Goal: Information Seeking & Learning: Check status

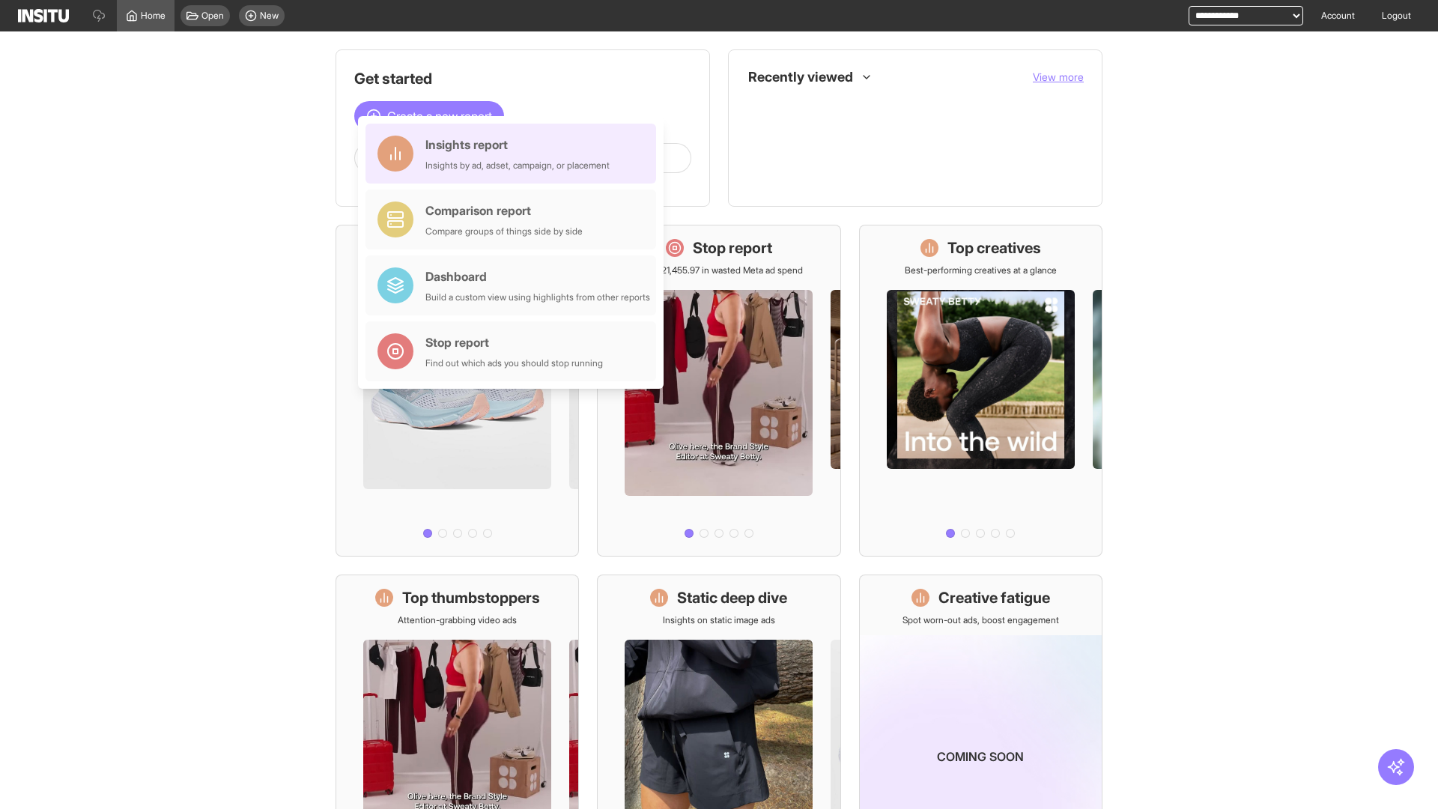
click at [515, 154] on div "Insights report Insights by ad, adset, campaign, or placement" at bounding box center [517, 154] width 184 height 36
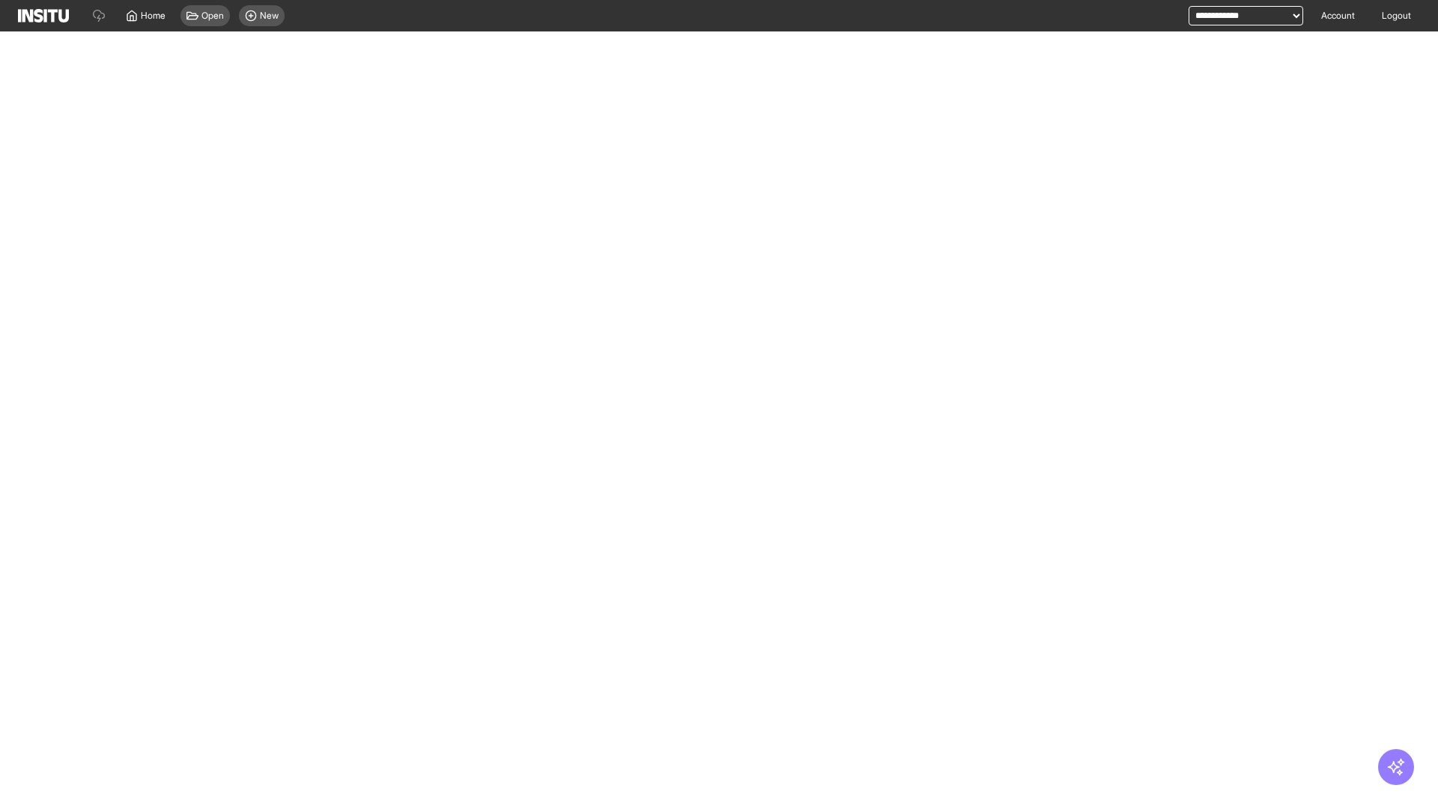
select select "**"
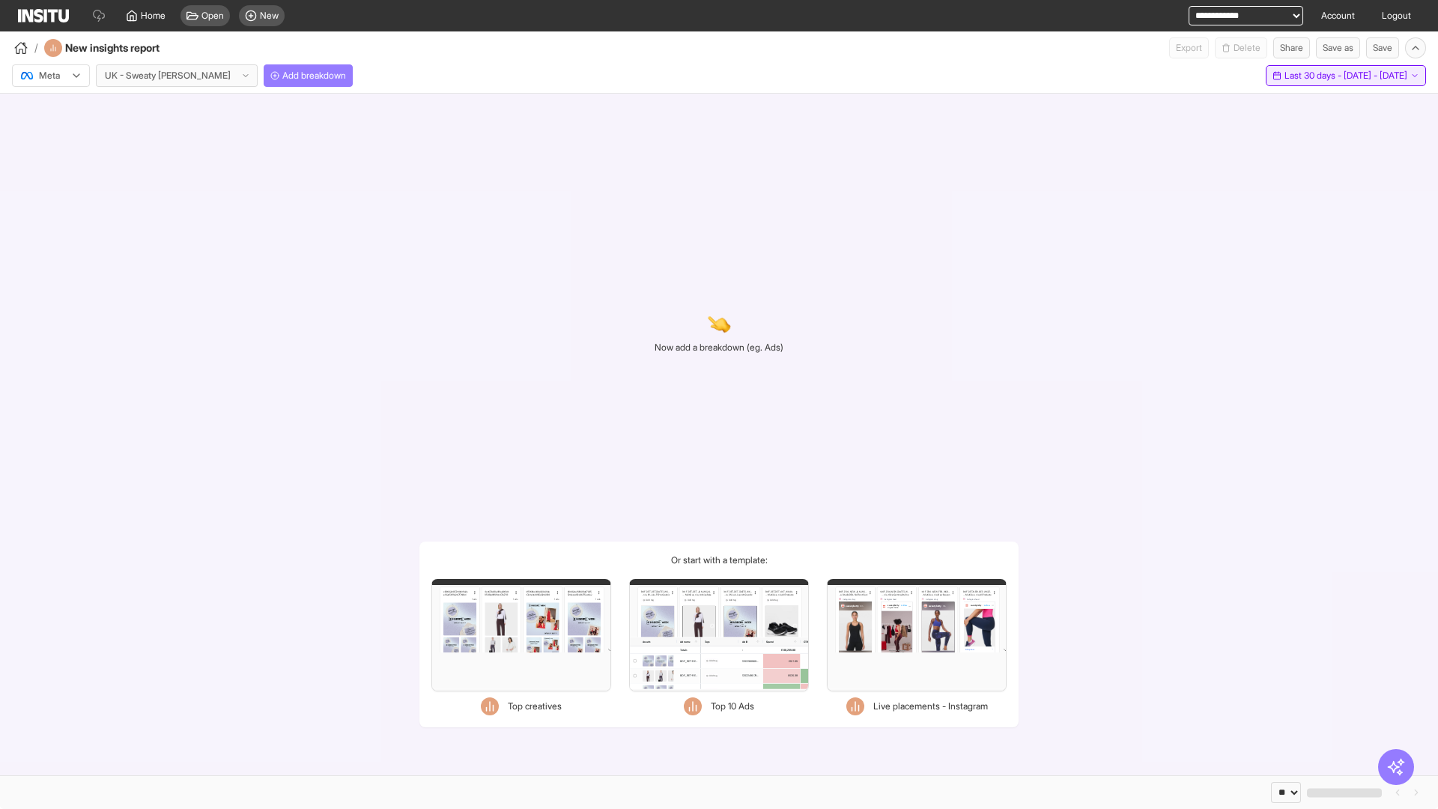
click at [1316, 76] on span "Last 30 days - [DATE] - [DATE]" at bounding box center [1346, 76] width 123 height 12
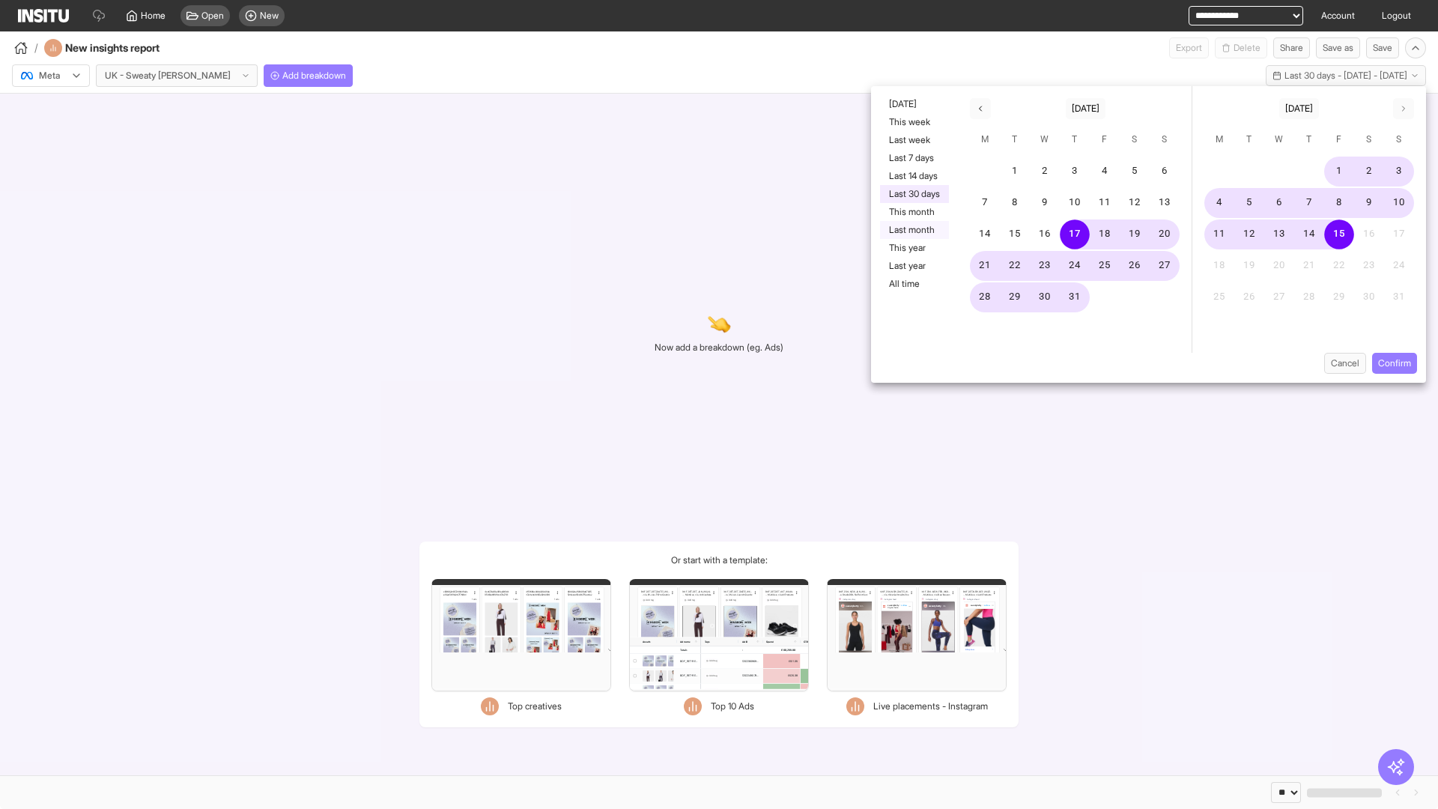
click at [913, 230] on button "Last month" at bounding box center [914, 230] width 69 height 18
